Goal: Information Seeking & Learning: Compare options

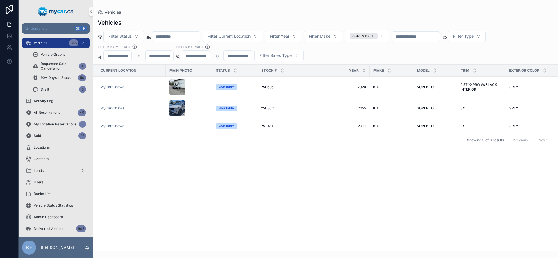
scroll to position [4, 0]
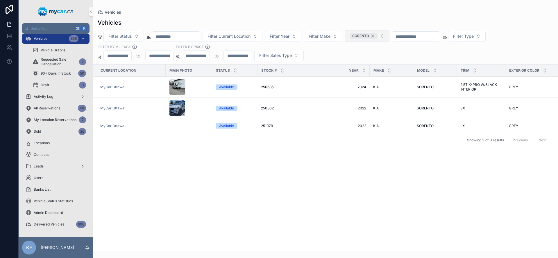
click at [378, 35] on div "SORENTO" at bounding box center [364, 36] width 28 height 6
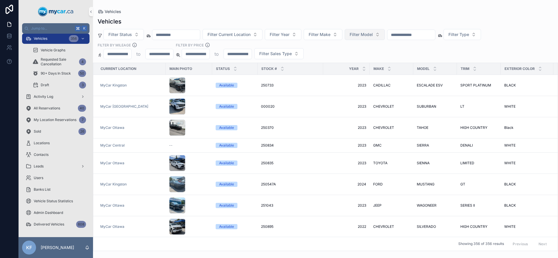
click at [368, 35] on span "Filter Model" at bounding box center [361, 35] width 23 height 6
type input "*******"
click at [358, 58] on div "GLA 250" at bounding box center [372, 57] width 70 height 9
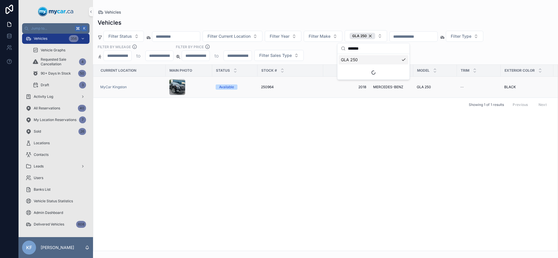
click at [203, 91] on div "scrollable content" at bounding box center [189, 87] width 40 height 16
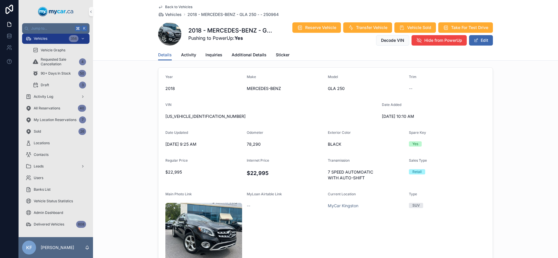
scroll to position [44, 0]
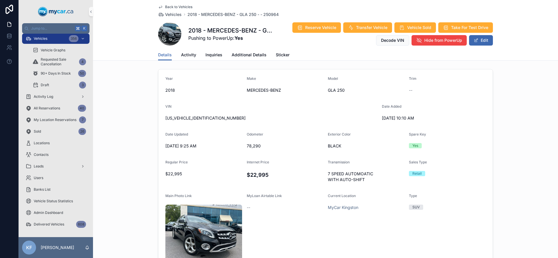
click at [171, 8] on span "Back to Vehicles" at bounding box center [178, 7] width 27 height 5
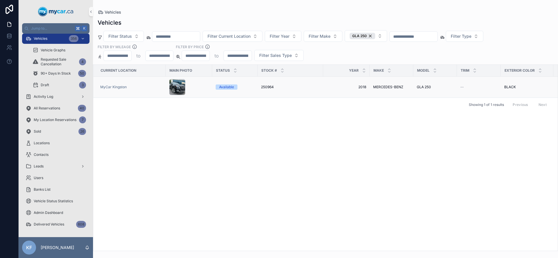
click at [190, 89] on div "scrollable content" at bounding box center [189, 87] width 40 height 16
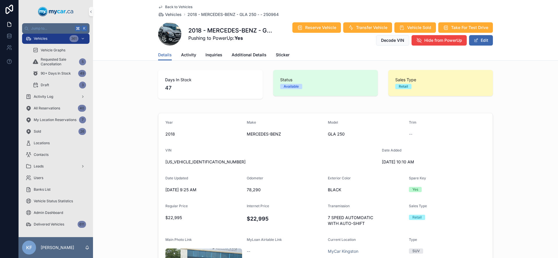
click at [177, 7] on span "Back to Vehicles" at bounding box center [178, 7] width 27 height 5
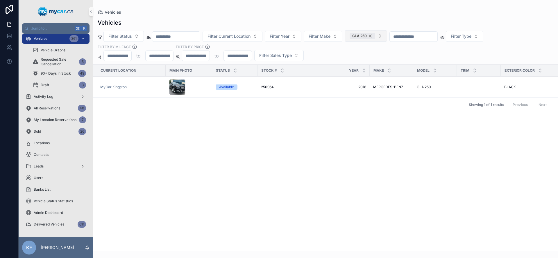
click at [375, 36] on div "GLA 250" at bounding box center [363, 36] width 26 height 6
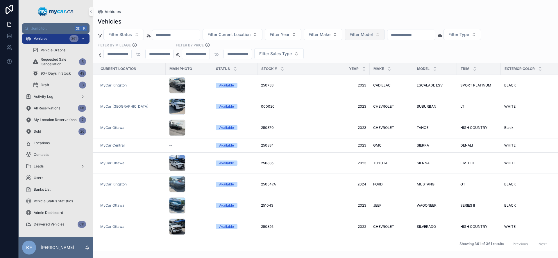
click at [373, 35] on span "Filter Model" at bounding box center [361, 35] width 23 height 6
type input "***"
click at [363, 57] on div "GLA 250" at bounding box center [372, 57] width 70 height 9
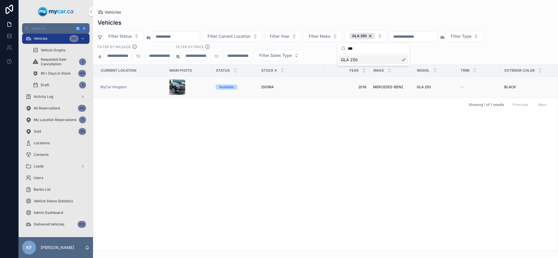
click at [157, 88] on div "MyCar Kingston" at bounding box center [131, 87] width 62 height 5
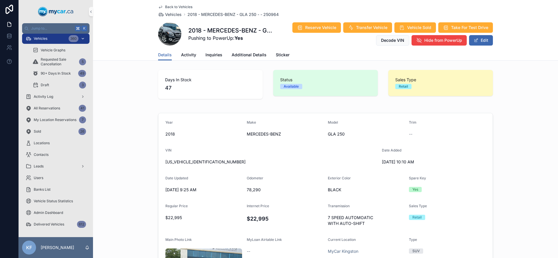
click at [46, 40] on span "Vehicles" at bounding box center [41, 38] width 14 height 5
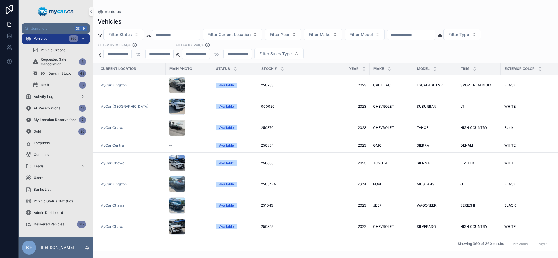
click at [236, 56] on input "scrollable content" at bounding box center [238, 54] width 28 height 8
type input "*****"
